Goal: Task Accomplishment & Management: Manage account settings

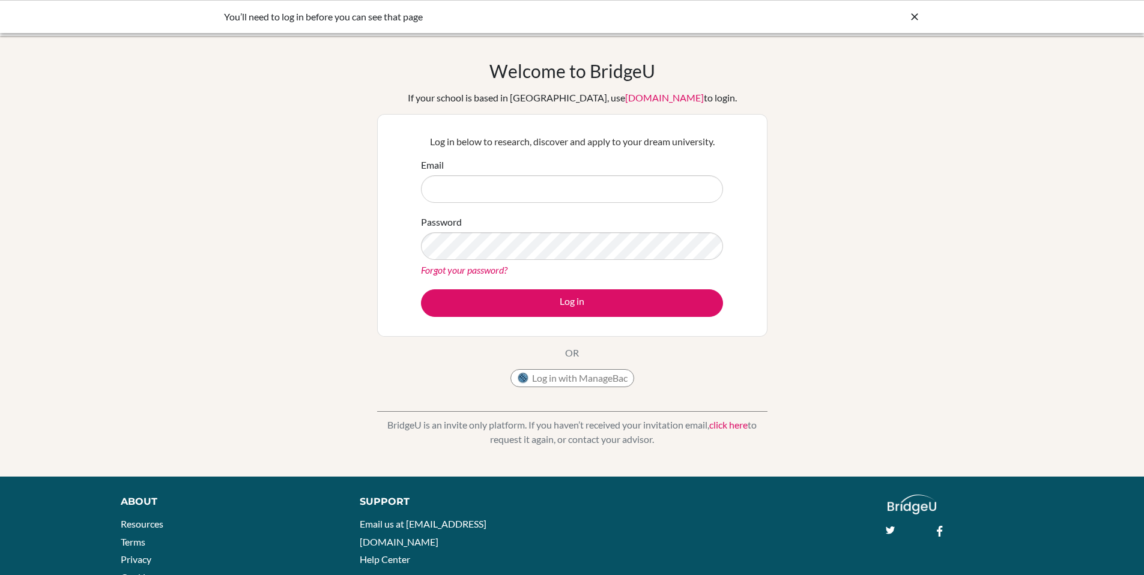
drag, startPoint x: 440, startPoint y: 16, endPoint x: 252, endPoint y: 38, distance: 189.3
click at [252, 39] on body "You’ll need to log in before you can see that page Your browser is not supporte…" at bounding box center [572, 287] width 1144 height 575
